Goal: Transaction & Acquisition: Purchase product/service

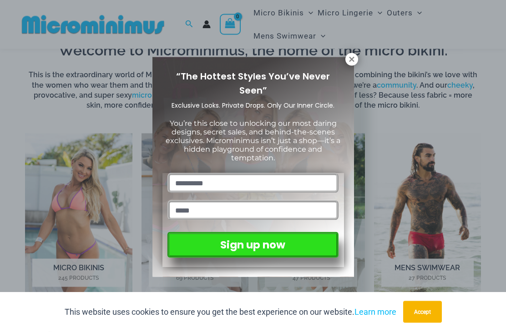
scroll to position [281, 0]
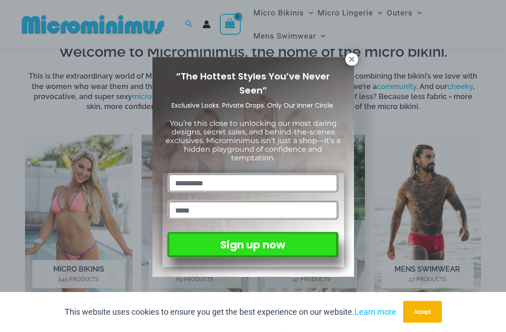
click at [350, 62] on icon at bounding box center [351, 59] width 8 height 8
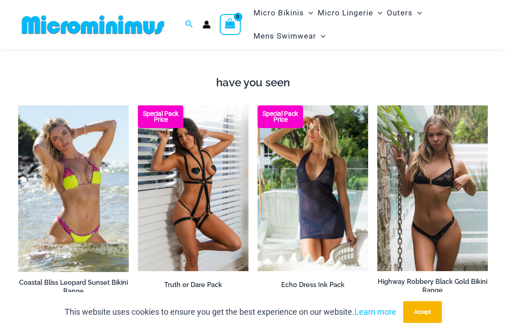
scroll to position [603, 0]
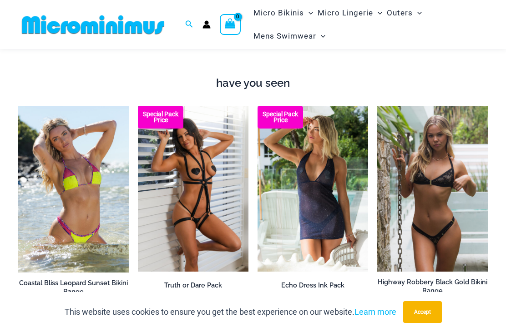
click at [138, 106] on img at bounding box center [138, 106] width 0 height 0
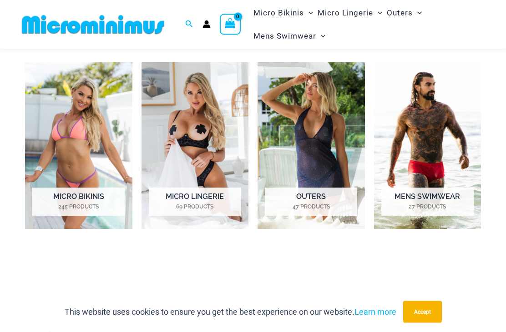
scroll to position [353, 0]
click at [219, 124] on img "Visit product category Micro Lingerie" at bounding box center [194, 145] width 107 height 167
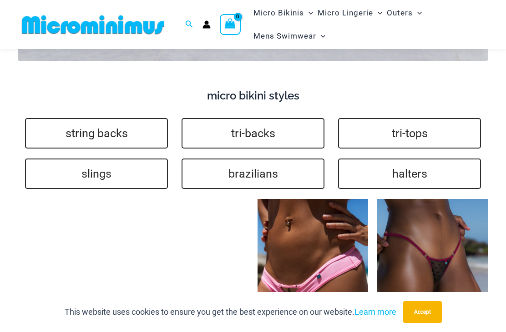
scroll to position [1745, 0]
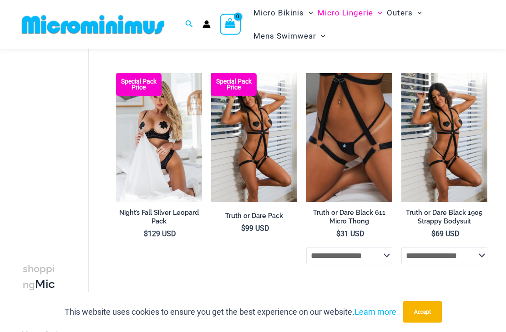
scroll to position [130, 0]
click at [116, 73] on img at bounding box center [116, 73] width 0 height 0
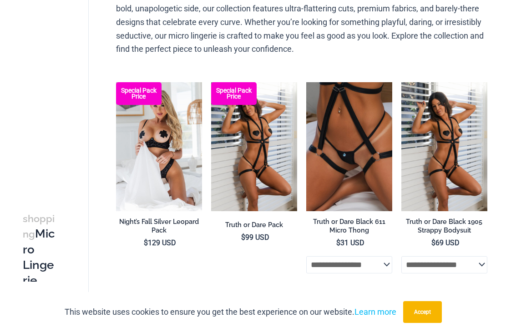
scroll to position [0, 0]
